Goal: Information Seeking & Learning: Check status

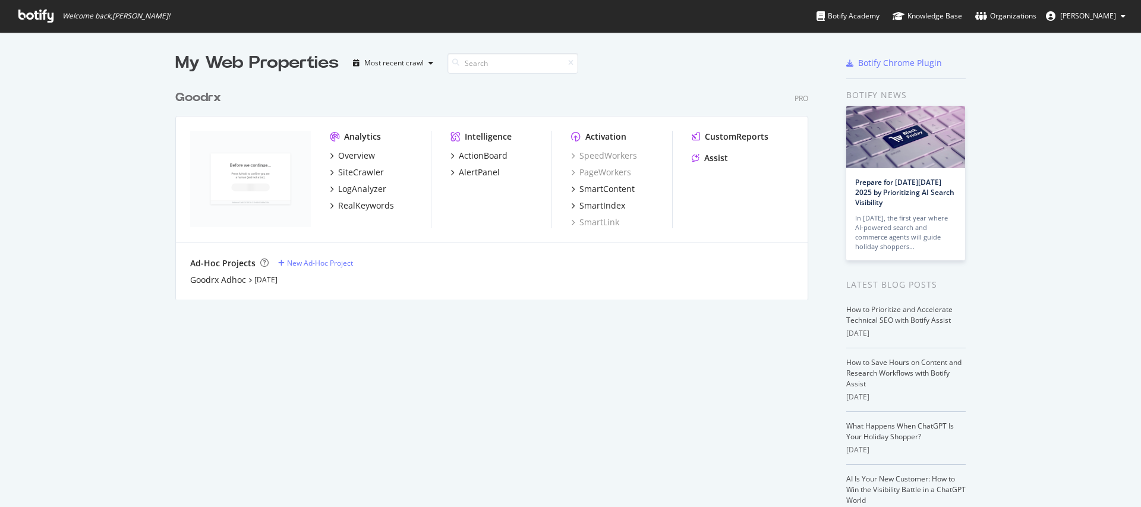
scroll to position [498, 1123]
click at [371, 170] on div "SiteCrawler" at bounding box center [361, 172] width 46 height 12
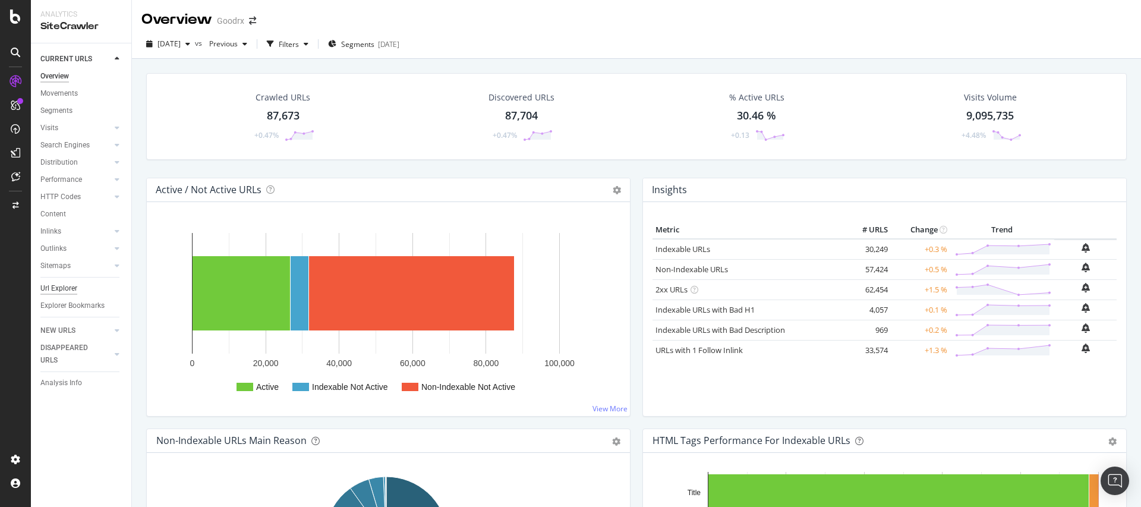
click at [62, 288] on div "Url Explorer" at bounding box center [58, 288] width 37 height 12
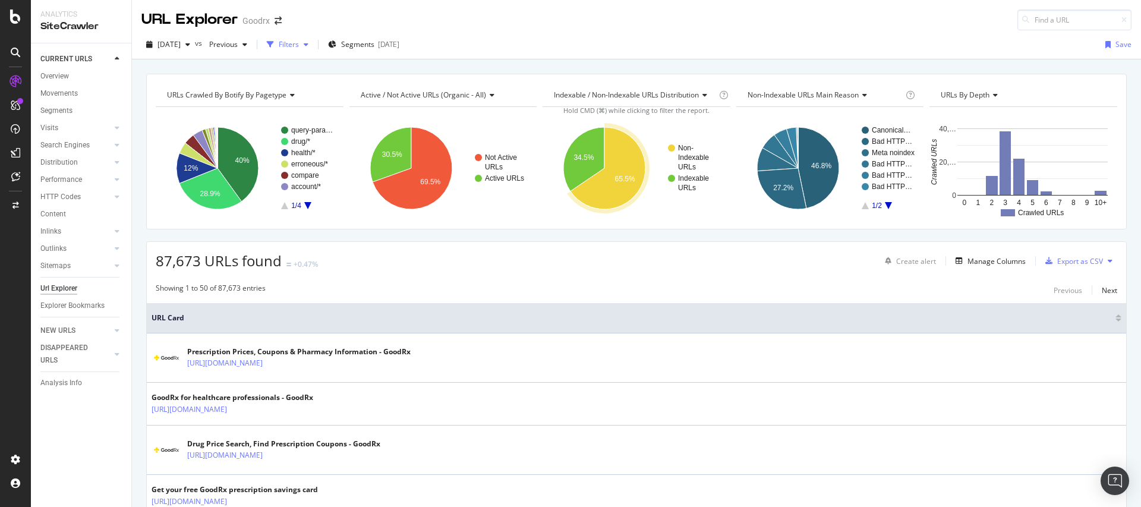
click at [299, 39] on div "Filters" at bounding box center [289, 44] width 20 height 10
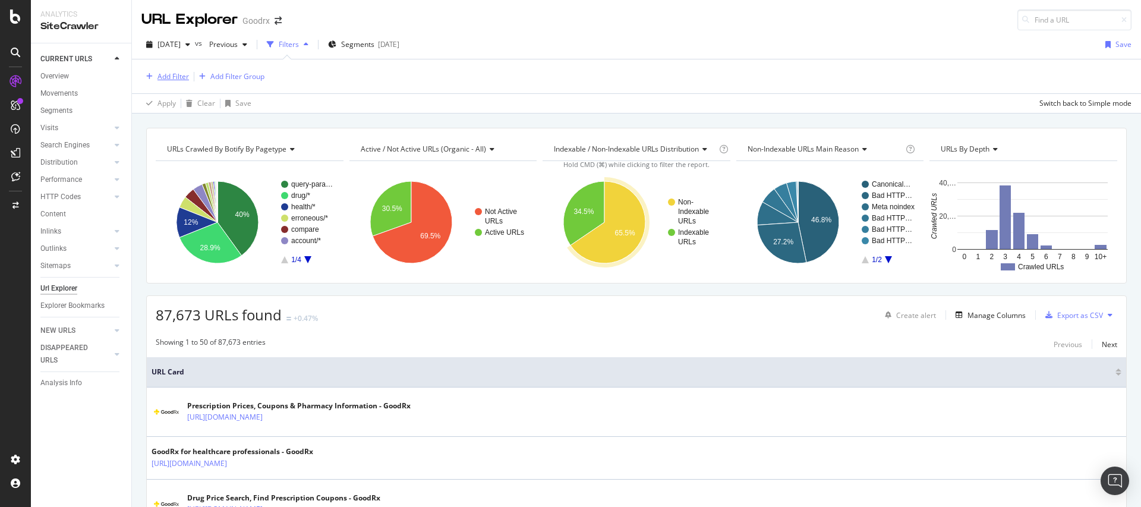
click at [173, 78] on div "Add Filter" at bounding box center [172, 76] width 31 height 10
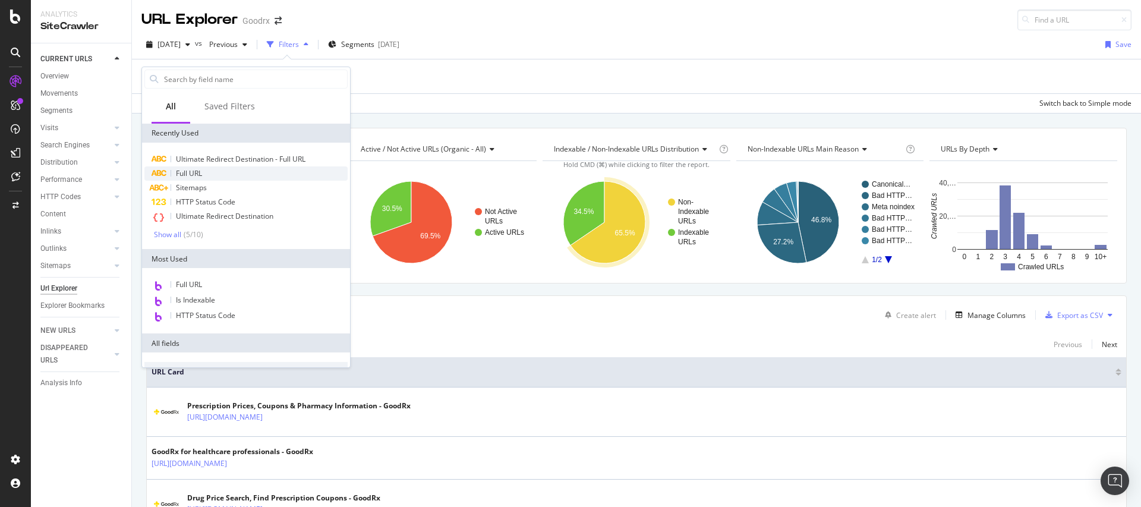
click at [192, 173] on span "Full URL" at bounding box center [189, 173] width 26 height 10
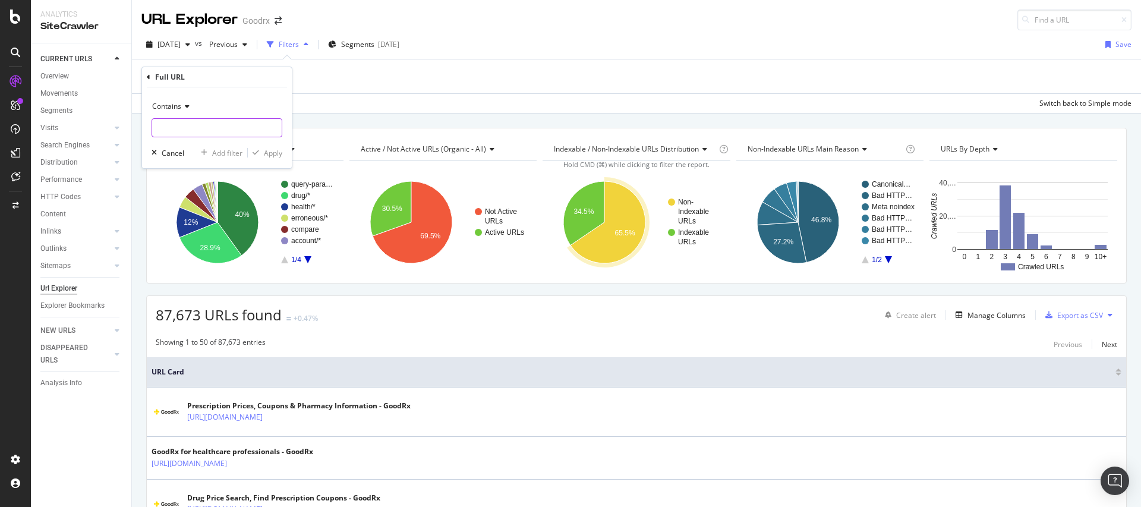
click at [236, 125] on input "text" at bounding box center [217, 127] width 130 height 19
paste input "[URL][DOMAIN_NAME][MEDICAL_DATA]"
type input "[URL][DOMAIN_NAME][MEDICAL_DATA]"
click at [277, 158] on button "Apply" at bounding box center [265, 153] width 34 height 12
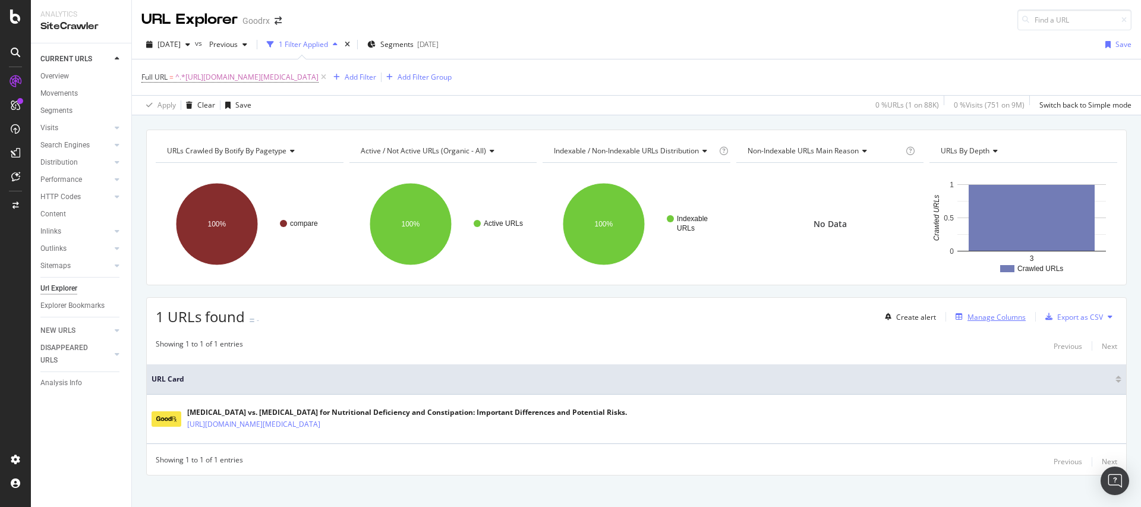
click at [1000, 322] on div "Manage Columns" at bounding box center [987, 316] width 75 height 13
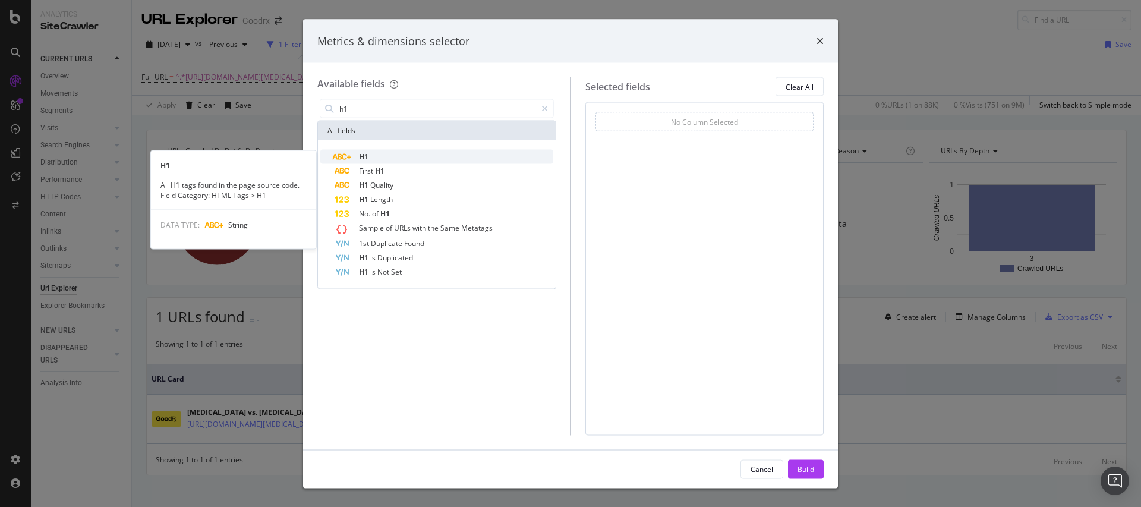
type input "h1"
click at [383, 159] on div "H1" at bounding box center [443, 157] width 219 height 14
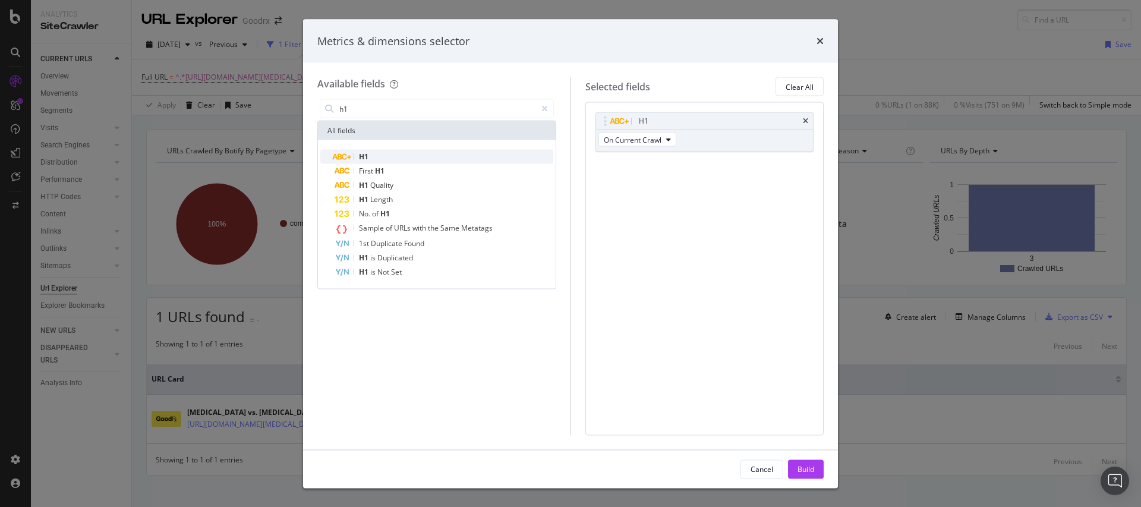
click at [380, 157] on div "H1" at bounding box center [443, 157] width 219 height 14
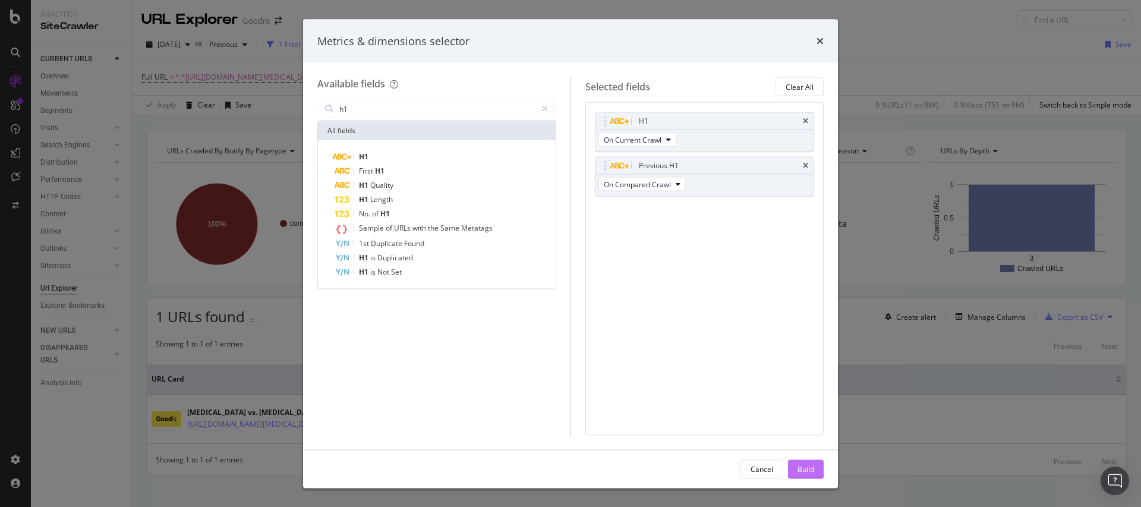
click at [810, 465] on div "Build" at bounding box center [805, 468] width 17 height 10
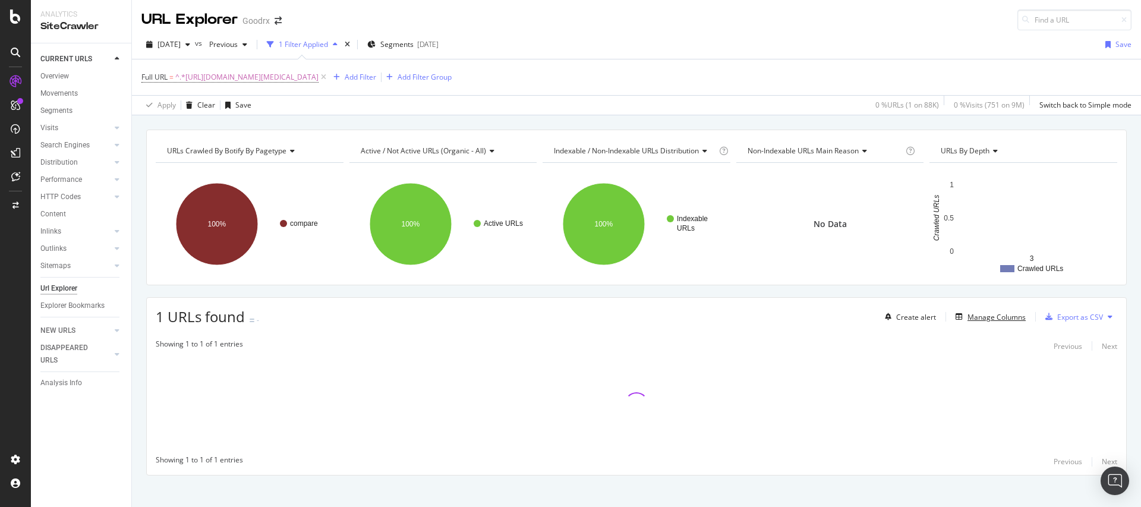
scroll to position [10, 0]
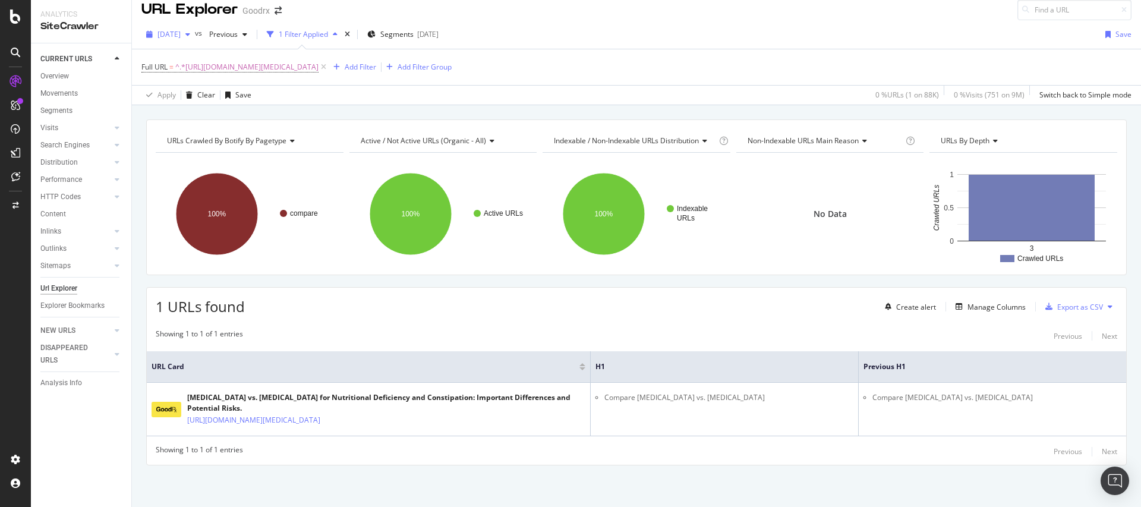
click at [181, 36] on span "[DATE]" at bounding box center [168, 34] width 23 height 10
click at [200, 115] on div "[DATE]" at bounding box center [190, 113] width 62 height 11
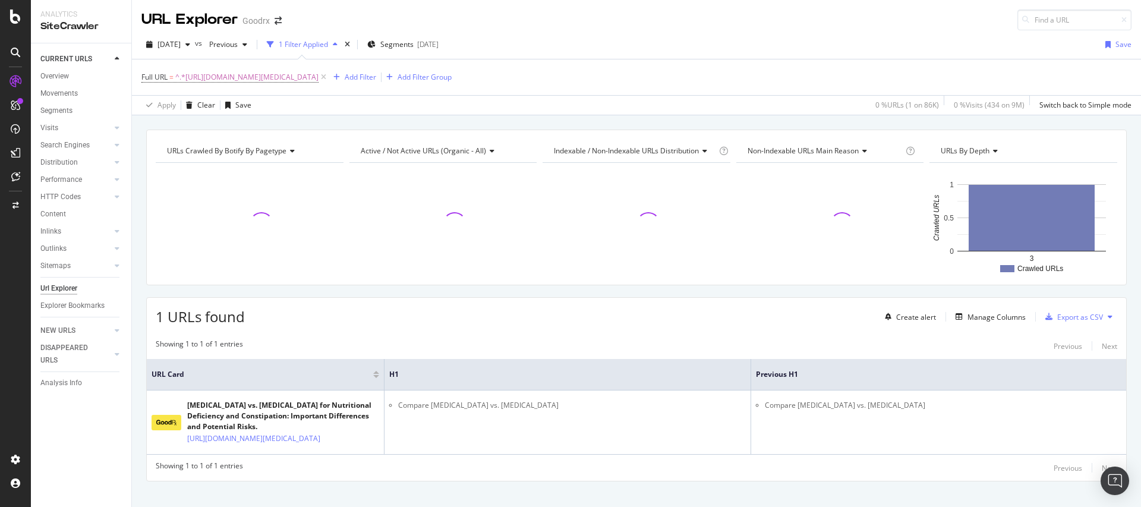
scroll to position [2, 0]
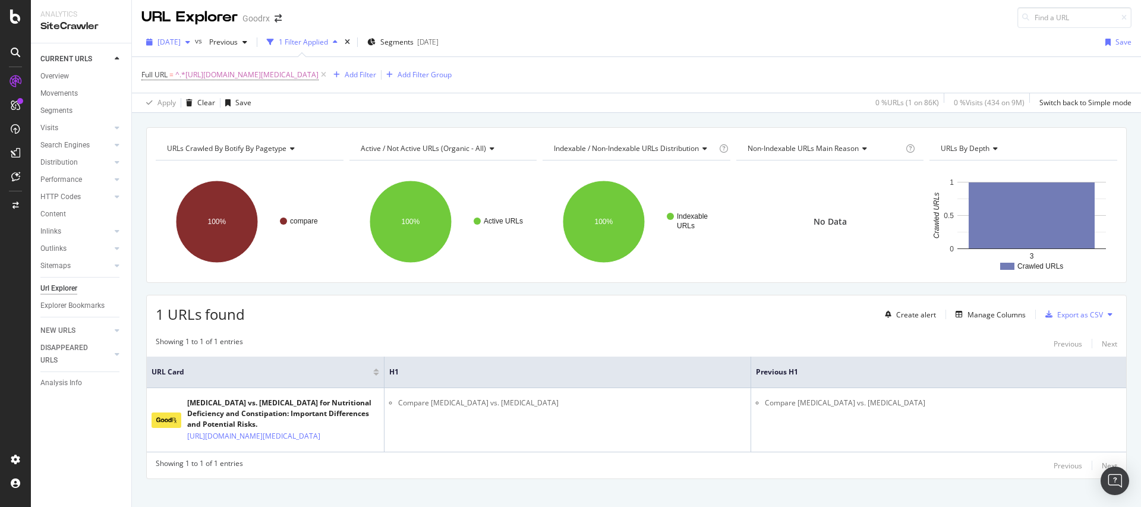
click at [181, 41] on span "[DATE]" at bounding box center [168, 42] width 23 height 10
click at [228, 91] on div "[DATE] 82.6K URLs" at bounding box center [219, 84] width 141 height 17
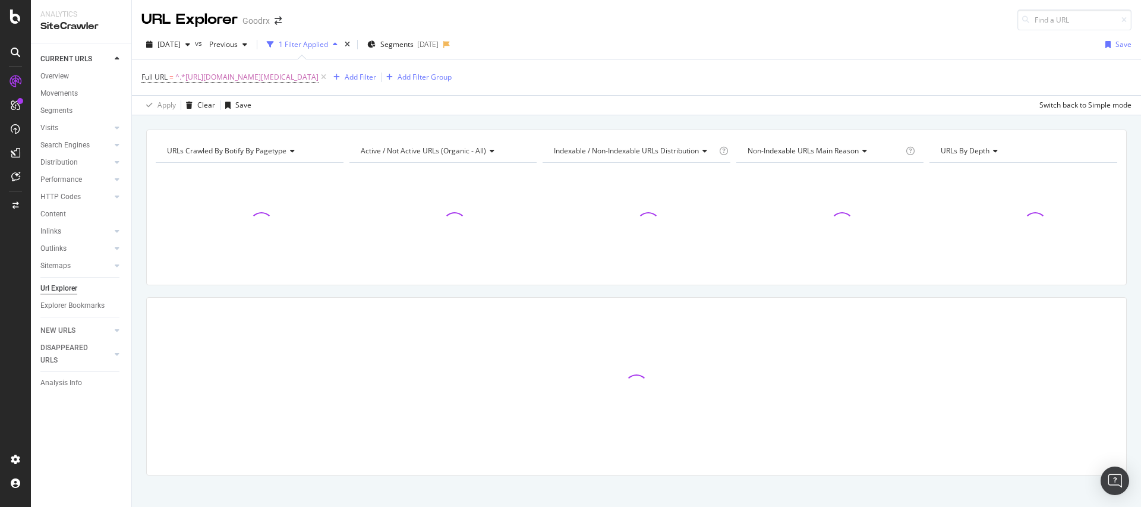
scroll to position [10, 0]
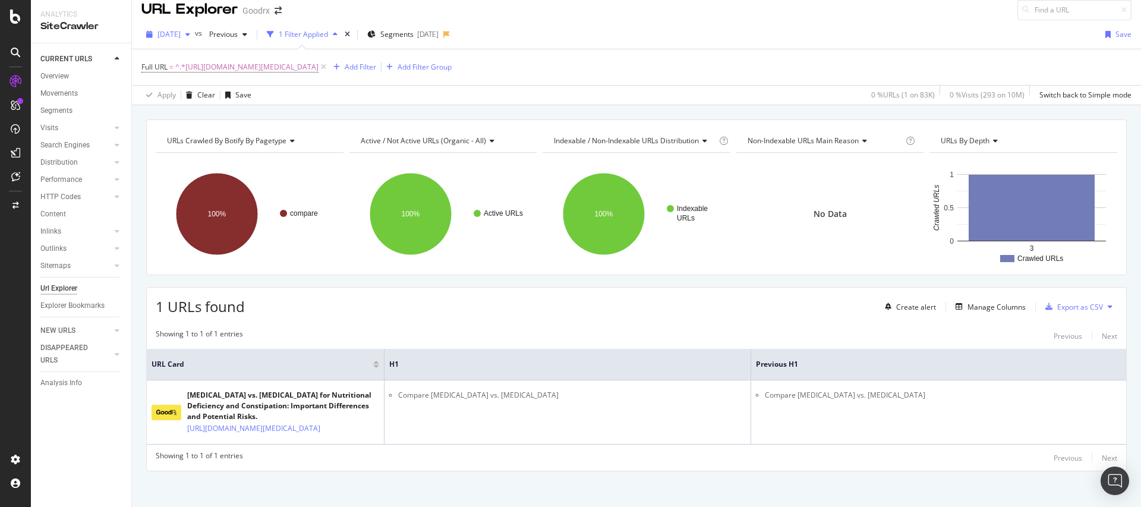
click at [181, 38] on span "[DATE]" at bounding box center [168, 34] width 23 height 10
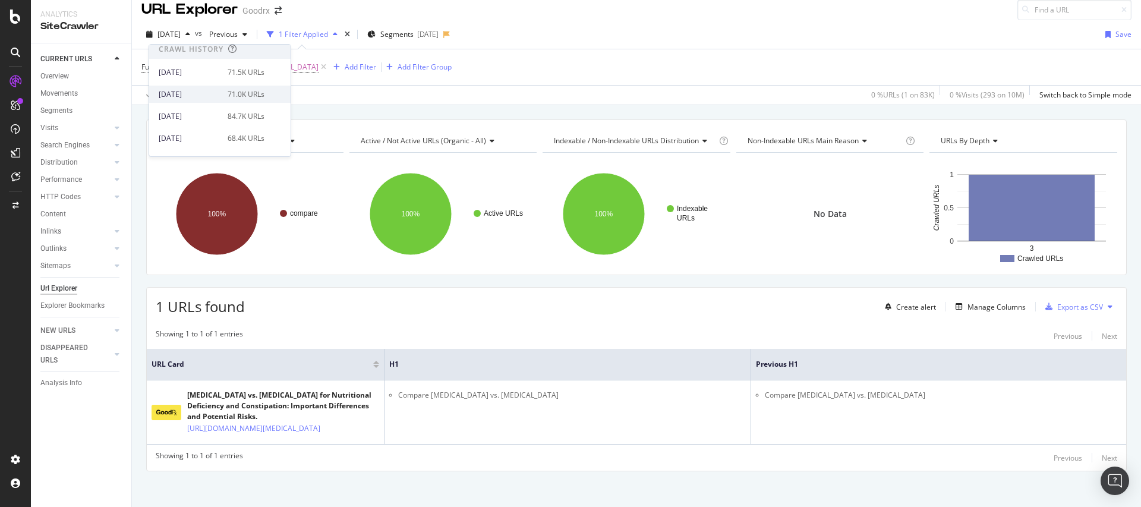
click at [219, 99] on div "[DATE] 71.0K URLs" at bounding box center [212, 94] width 106 height 11
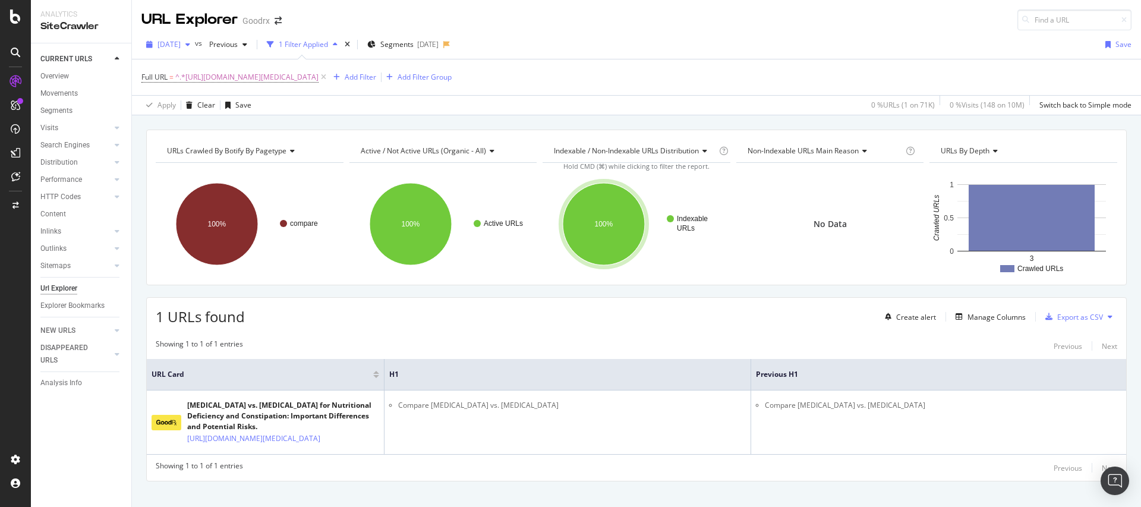
click at [181, 47] on span "[DATE]" at bounding box center [168, 44] width 23 height 10
click at [219, 99] on div "[DATE]" at bounding box center [191, 99] width 64 height 11
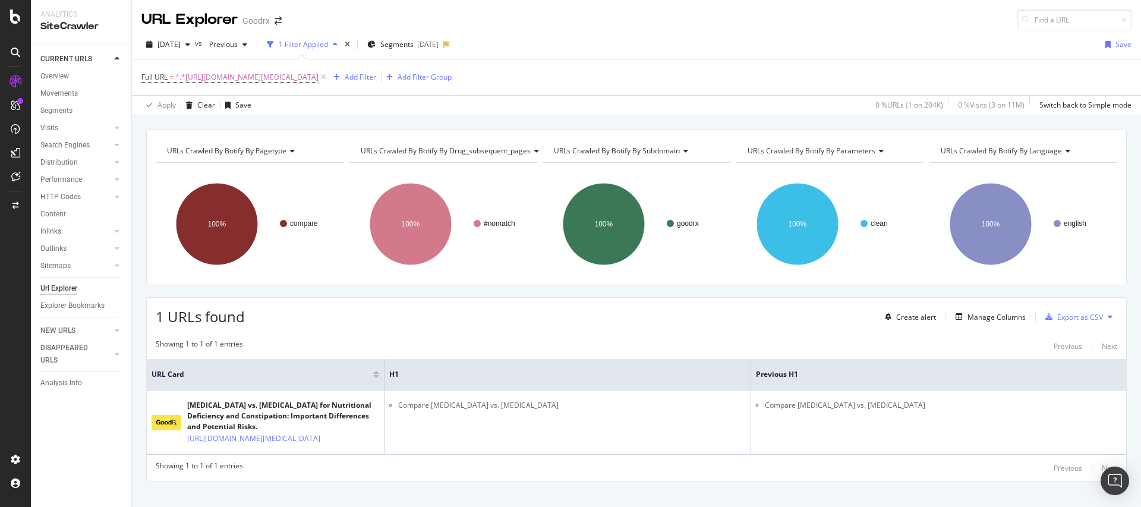
click at [457, 304] on div "1 URLs found Create alert Manage Columns Export as CSV" at bounding box center [636, 312] width 979 height 29
click at [181, 47] on span "[DATE]" at bounding box center [168, 44] width 23 height 10
